Goal: Find contact information: Obtain details needed to contact an individual or organization

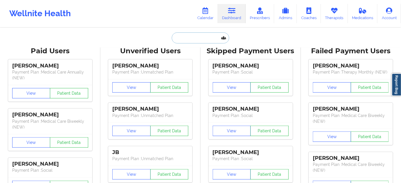
click at [206, 41] on input "text" at bounding box center [200, 38] width 57 height 11
paste input "[PERSON_NAME]"
type input "[PERSON_NAME]"
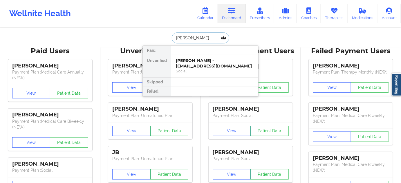
click at [203, 60] on div "[PERSON_NAME] - [EMAIL_ADDRESS][DOMAIN_NAME]" at bounding box center [215, 63] width 78 height 11
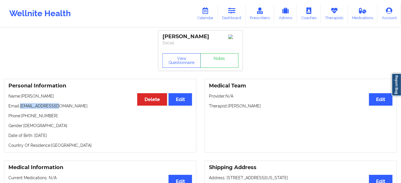
drag, startPoint x: 21, startPoint y: 107, endPoint x: 75, endPoint y: 108, distance: 54.3
click at [75, 108] on p "Email: [EMAIL_ADDRESS][DOMAIN_NAME]" at bounding box center [100, 106] width 184 height 6
copy p "[EMAIL_ADDRESS][DOMAIN_NAME]"
click at [170, 36] on div "[PERSON_NAME]" at bounding box center [201, 36] width 76 height 7
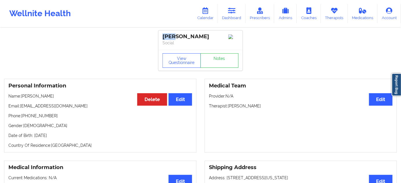
copy div "GIA"
click at [192, 37] on div "[PERSON_NAME]" at bounding box center [201, 36] width 76 height 7
copy div "[PERSON_NAME]"
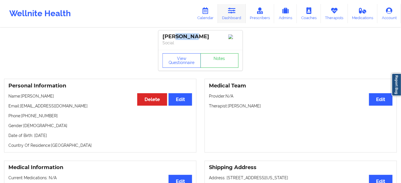
click at [230, 15] on link "Dashboard" at bounding box center [232, 13] width 28 height 19
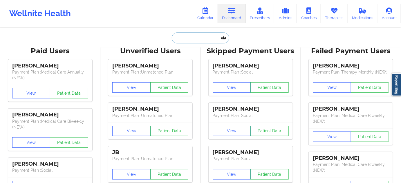
click at [196, 41] on input "text" at bounding box center [200, 38] width 57 height 11
paste input "[EMAIL_ADDRESS][DOMAIN_NAME]"
type input "[EMAIL_ADDRESS][DOMAIN_NAME]"
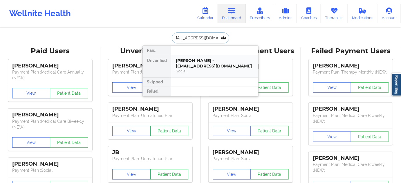
drag, startPoint x: 197, startPoint y: 62, endPoint x: 200, endPoint y: 63, distance: 3.3
click at [200, 63] on div "[PERSON_NAME] - [EMAIL_ADDRESS][DOMAIN_NAME]" at bounding box center [215, 63] width 78 height 11
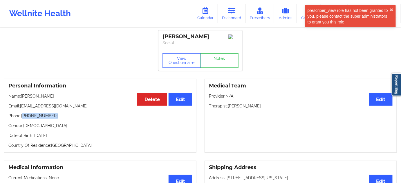
drag, startPoint x: 24, startPoint y: 118, endPoint x: 152, endPoint y: 99, distance: 129.5
click at [68, 119] on p "Phone: [PHONE_NUMBER]" at bounding box center [100, 116] width 184 height 6
copy p "[PHONE_NUMBER]"
click at [238, 21] on link "Dashboard" at bounding box center [232, 13] width 28 height 19
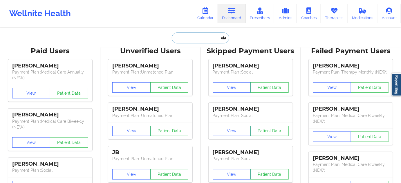
click at [210, 40] on input "text" at bounding box center [200, 38] width 57 height 11
paste input "[EMAIL_ADDRESS][DOMAIN_NAME]"
type input "[EMAIL_ADDRESS][DOMAIN_NAME]"
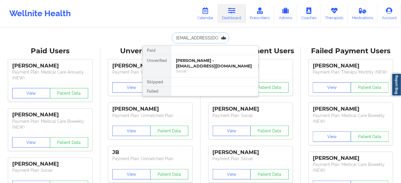
click at [196, 69] on div "Social" at bounding box center [215, 71] width 78 height 5
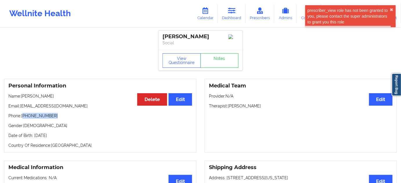
drag, startPoint x: 24, startPoint y: 118, endPoint x: 77, endPoint y: 116, distance: 53.1
click at [65, 116] on p "Phone: [PHONE_NUMBER]" at bounding box center [100, 116] width 184 height 6
copy p "[PHONE_NUMBER]"
click at [237, 14] on link "Dashboard" at bounding box center [232, 13] width 28 height 19
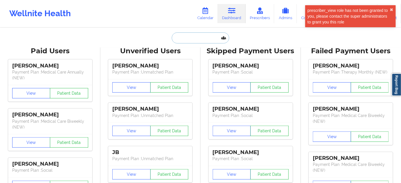
click at [209, 41] on input "text" at bounding box center [200, 38] width 57 height 11
paste input "[EMAIL_ADDRESS][DOMAIN_NAME]"
type input "[EMAIL_ADDRESS][DOMAIN_NAME]"
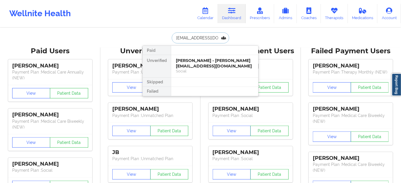
click at [191, 64] on div "[PERSON_NAME] - [PERSON_NAME][EMAIL_ADDRESS][DOMAIN_NAME]" at bounding box center [215, 63] width 78 height 11
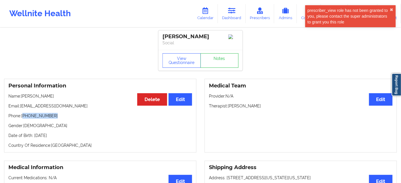
drag, startPoint x: 24, startPoint y: 116, endPoint x: 110, endPoint y: 109, distance: 85.6
click at [62, 118] on p "Phone: [PHONE_NUMBER]" at bounding box center [100, 116] width 184 height 6
copy p "[PHONE_NUMBER]"
click at [236, 15] on link "Dashboard" at bounding box center [232, 13] width 28 height 19
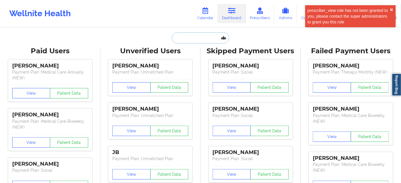
click at [196, 40] on input "text" at bounding box center [200, 38] width 57 height 11
paste input "[EMAIL_ADDRESS][DOMAIN_NAME]"
type input "[EMAIL_ADDRESS][DOMAIN_NAME]"
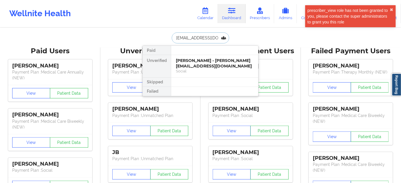
scroll to position [0, 11]
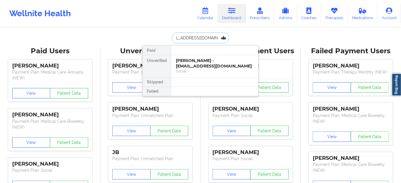
click at [198, 66] on div "[PERSON_NAME] - [EMAIL_ADDRESS][DOMAIN_NAME]" at bounding box center [215, 63] width 78 height 11
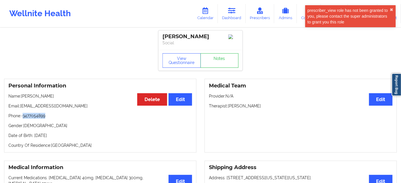
drag, startPoint x: 24, startPoint y: 118, endPoint x: 70, endPoint y: 121, distance: 46.5
click at [65, 118] on p "Phone: -3477054899" at bounding box center [100, 116] width 184 height 6
copy p "3477054899"
click at [225, 12] on link "Dashboard" at bounding box center [232, 13] width 28 height 19
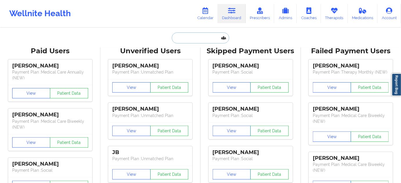
click at [193, 39] on input "text" at bounding box center [200, 38] width 57 height 11
paste input "[EMAIL_ADDRESS][DOMAIN_NAME]"
type input "[EMAIL_ADDRESS][DOMAIN_NAME]"
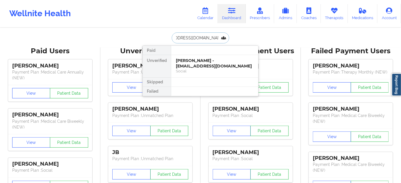
click at [189, 65] on div "[PERSON_NAME] - [EMAIL_ADDRESS][DOMAIN_NAME]" at bounding box center [215, 63] width 78 height 11
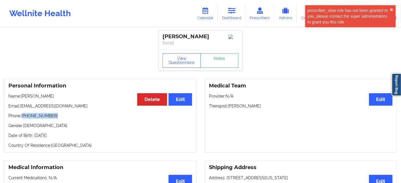
drag, startPoint x: 24, startPoint y: 119, endPoint x: 111, endPoint y: 109, distance: 88.2
click at [63, 119] on p "Phone: [PHONE_NUMBER]" at bounding box center [100, 116] width 184 height 6
copy p "[PHONE_NUMBER]"
click at [228, 15] on link "Dashboard" at bounding box center [232, 13] width 28 height 19
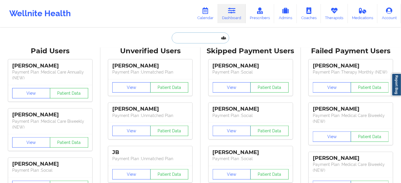
click at [201, 34] on input "text" at bounding box center [200, 38] width 57 height 11
paste input "[EMAIL_ADDRESS][DOMAIN_NAME]"
type input "[EMAIL_ADDRESS][DOMAIN_NAME]"
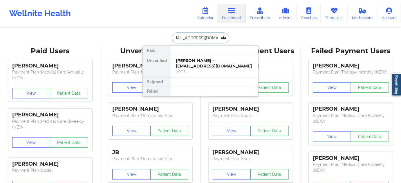
click at [194, 62] on div "[PERSON_NAME] - [EMAIL_ADDRESS][DOMAIN_NAME]" at bounding box center [215, 63] width 78 height 11
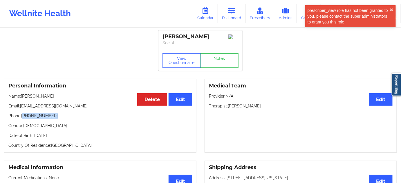
drag, startPoint x: 23, startPoint y: 118, endPoint x: 87, endPoint y: 117, distance: 63.6
click at [74, 117] on p "Phone: [PHONE_NUMBER]" at bounding box center [100, 116] width 184 height 6
copy p "[PHONE_NUMBER]"
click at [238, 17] on link "Dashboard" at bounding box center [232, 13] width 28 height 19
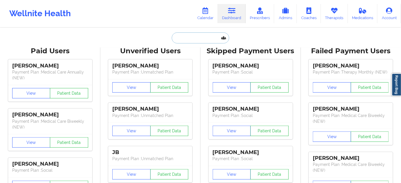
click at [200, 37] on input "text" at bounding box center [200, 38] width 57 height 11
paste input "[EMAIL_ADDRESS][DOMAIN_NAME]"
type input "[EMAIL_ADDRESS][DOMAIN_NAME]"
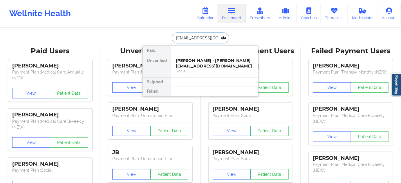
click at [186, 62] on div "[PERSON_NAME] - [PERSON_NAME][EMAIL_ADDRESS][DOMAIN_NAME]" at bounding box center [215, 63] width 78 height 11
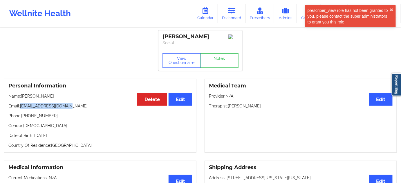
drag, startPoint x: 20, startPoint y: 109, endPoint x: 71, endPoint y: 109, distance: 51.4
click at [71, 109] on p "Email: [EMAIL_ADDRESS][DOMAIN_NAME]" at bounding box center [100, 106] width 184 height 6
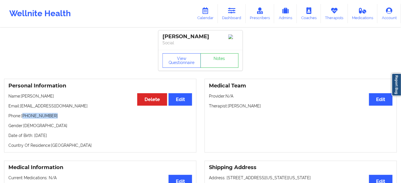
drag, startPoint x: 23, startPoint y: 119, endPoint x: 82, endPoint y: 117, distance: 58.7
click at [76, 117] on p "Phone: [PHONE_NUMBER]" at bounding box center [100, 116] width 184 height 6
click at [234, 11] on icon at bounding box center [232, 11] width 8 height 6
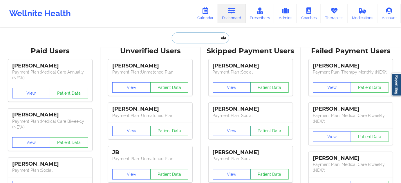
click at [198, 35] on input "text" at bounding box center [200, 38] width 57 height 11
paste input "[EMAIL_ADDRESS][DOMAIN_NAME]"
type input "[EMAIL_ADDRESS][DOMAIN_NAME]"
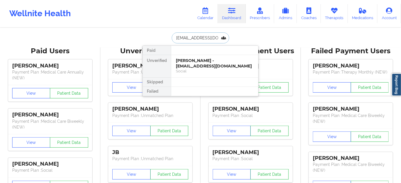
click at [197, 66] on div "[PERSON_NAME] - [EMAIL_ADDRESS][DOMAIN_NAME]" at bounding box center [215, 63] width 78 height 11
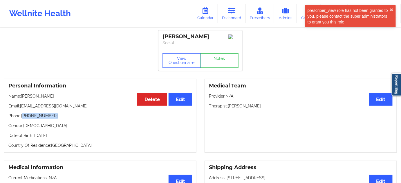
drag, startPoint x: 24, startPoint y: 119, endPoint x: 85, endPoint y: 113, distance: 61.5
click at [70, 116] on p "Phone: [PHONE_NUMBER]" at bounding box center [100, 116] width 184 height 6
click at [238, 14] on link "Dashboard" at bounding box center [232, 13] width 28 height 19
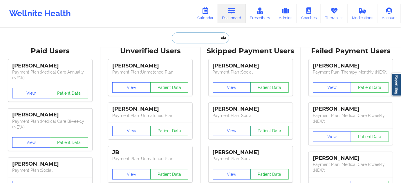
click at [203, 34] on input "text" at bounding box center [200, 38] width 57 height 11
paste input "[EMAIL_ADDRESS][DOMAIN_NAME]"
type input "[EMAIL_ADDRESS][DOMAIN_NAME]"
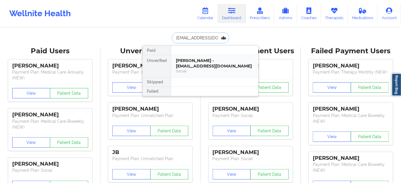
click at [196, 65] on div "[PERSON_NAME] - [EMAIL_ADDRESS][DOMAIN_NAME]" at bounding box center [215, 63] width 78 height 11
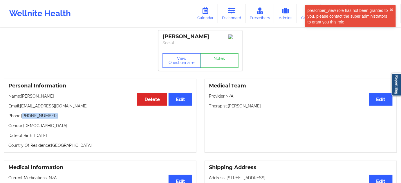
drag, startPoint x: 24, startPoint y: 120, endPoint x: 86, endPoint y: 117, distance: 61.6
click at [69, 116] on p "Phone: [PHONE_NUMBER]" at bounding box center [100, 116] width 184 height 6
click at [234, 14] on link "Dashboard" at bounding box center [232, 13] width 28 height 19
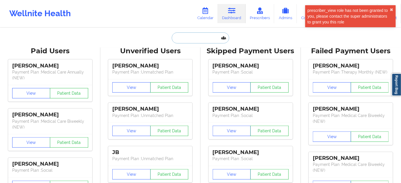
click at [191, 37] on input "text" at bounding box center [200, 38] width 57 height 11
paste input "[EMAIL_ADDRESS][DOMAIN_NAME]"
type input "[EMAIL_ADDRESS][DOMAIN_NAME]"
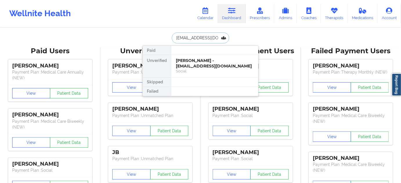
click at [197, 59] on div "[PERSON_NAME] - [EMAIL_ADDRESS][DOMAIN_NAME]" at bounding box center [215, 63] width 78 height 11
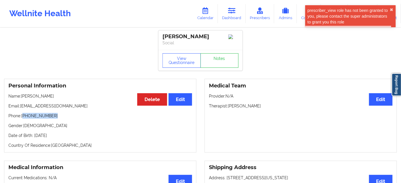
drag, startPoint x: 24, startPoint y: 117, endPoint x: 86, endPoint y: 111, distance: 62.4
click at [67, 115] on p "Phone: [PHONE_NUMBER]" at bounding box center [100, 116] width 184 height 6
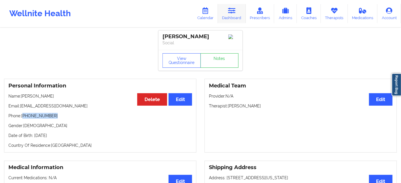
click at [237, 15] on link "Dashboard" at bounding box center [232, 13] width 28 height 19
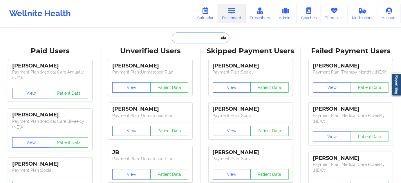
click at [195, 35] on input "text" at bounding box center [200, 38] width 57 height 11
paste input "[EMAIL_ADDRESS][DOMAIN_NAME]"
type input "[EMAIL_ADDRESS][DOMAIN_NAME]"
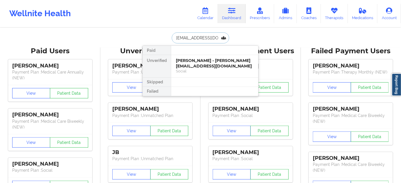
click at [197, 63] on div "[PERSON_NAME] - [PERSON_NAME][EMAIL_ADDRESS][DOMAIN_NAME]" at bounding box center [215, 63] width 78 height 11
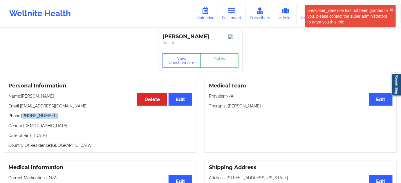
drag, startPoint x: 23, startPoint y: 118, endPoint x: 91, endPoint y: 119, distance: 67.6
click at [87, 119] on p "Phone: [PHONE_NUMBER]" at bounding box center [100, 116] width 184 height 6
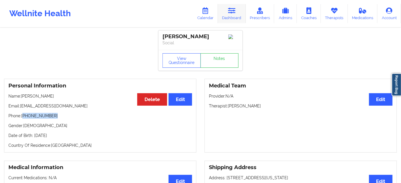
click at [234, 9] on icon at bounding box center [232, 11] width 8 height 6
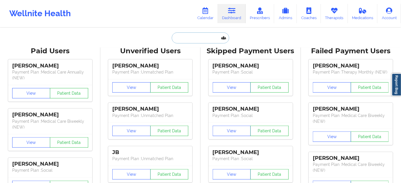
click at [198, 40] on input "text" at bounding box center [200, 38] width 57 height 11
paste input "[EMAIL_ADDRESS][DOMAIN_NAME]"
type input "[EMAIL_ADDRESS][DOMAIN_NAME]"
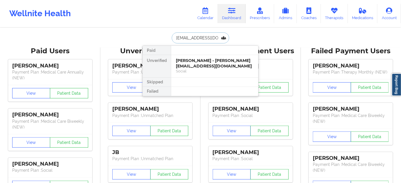
click at [201, 61] on div "[PERSON_NAME] - [PERSON_NAME][EMAIL_ADDRESS][DOMAIN_NAME]" at bounding box center [215, 63] width 78 height 11
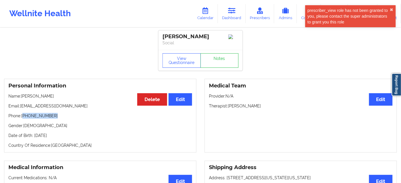
drag, startPoint x: 24, startPoint y: 118, endPoint x: 91, endPoint y: 109, distance: 67.8
click at [67, 113] on div "Personal Information Edit Delete Name: [PERSON_NAME] Email: [PERSON_NAME][EMAIL…" at bounding box center [100, 116] width 192 height 74
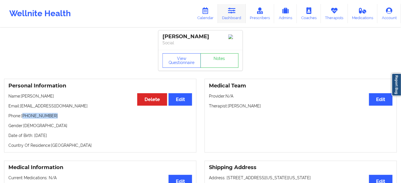
click at [231, 20] on link "Dashboard" at bounding box center [232, 13] width 28 height 19
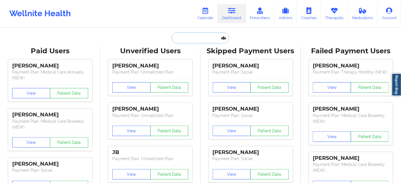
click at [193, 37] on input "text" at bounding box center [200, 38] width 57 height 11
paste input "[EMAIL_ADDRESS][DOMAIN_NAME]"
type input "[EMAIL_ADDRESS][DOMAIN_NAME]"
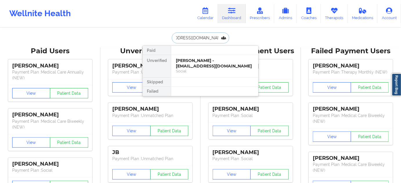
click at [199, 63] on div "[PERSON_NAME] - [EMAIL_ADDRESS][DOMAIN_NAME]" at bounding box center [215, 63] width 78 height 11
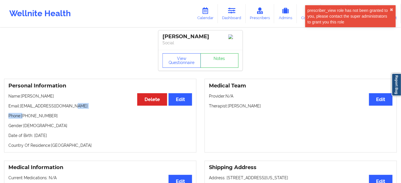
drag, startPoint x: 24, startPoint y: 118, endPoint x: 102, endPoint y: 106, distance: 78.9
click at [70, 111] on div "Personal Information Edit Delete Name: [PERSON_NAME] Email: [EMAIL_ADDRESS][DOM…" at bounding box center [100, 116] width 192 height 74
click at [87, 117] on p "Phone: [PHONE_NUMBER]" at bounding box center [100, 116] width 184 height 6
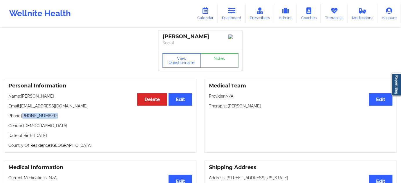
drag, startPoint x: 24, startPoint y: 117, endPoint x: 137, endPoint y: 104, distance: 113.9
click at [66, 113] on div "Personal Information Edit Delete Name: [PERSON_NAME] Email: [EMAIL_ADDRESS][DOM…" at bounding box center [100, 116] width 192 height 74
drag, startPoint x: 226, startPoint y: 11, endPoint x: 218, endPoint y: 21, distance: 12.8
click at [226, 11] on link "Dashboard" at bounding box center [232, 13] width 28 height 19
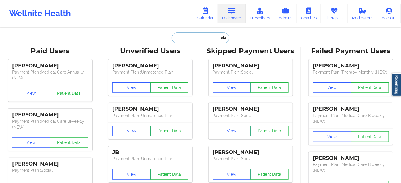
click at [199, 37] on input "text" at bounding box center [200, 38] width 57 height 11
paste input "[EMAIL_ADDRESS][DOMAIN_NAME]"
type input "[EMAIL_ADDRESS][DOMAIN_NAME]"
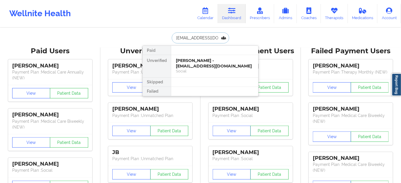
click at [194, 63] on div "[PERSON_NAME] - [EMAIL_ADDRESS][DOMAIN_NAME]" at bounding box center [215, 63] width 78 height 11
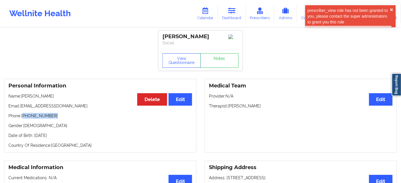
drag, startPoint x: 24, startPoint y: 118, endPoint x: 68, endPoint y: 113, distance: 44.4
click at [65, 114] on div "Personal Information Edit Delete Name: [PERSON_NAME] Email: [EMAIL_ADDRESS][DOM…" at bounding box center [100, 116] width 192 height 74
click at [238, 17] on link "Dashboard" at bounding box center [232, 13] width 28 height 19
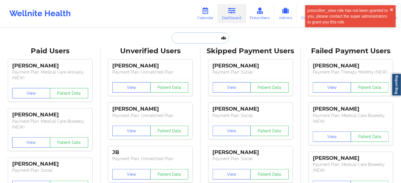
click at [195, 35] on input "text" at bounding box center [200, 38] width 57 height 11
paste input "[EMAIL_ADDRESS][DOMAIN_NAME]"
type input "[EMAIL_ADDRESS][DOMAIN_NAME]"
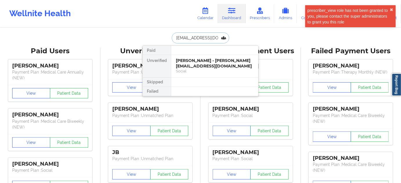
click at [200, 63] on div "[PERSON_NAME] - [PERSON_NAME][EMAIL_ADDRESS][DOMAIN_NAME]" at bounding box center [215, 63] width 78 height 11
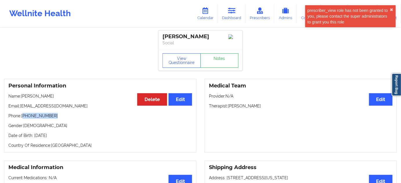
drag, startPoint x: 24, startPoint y: 117, endPoint x: 101, endPoint y: 107, distance: 77.5
click at [67, 114] on div "Personal Information Edit Delete Name: [PERSON_NAME]: [EMAIL_ADDRESS][DOMAIN_NA…" at bounding box center [100, 116] width 192 height 74
